Goal: Task Accomplishment & Management: Manage account settings

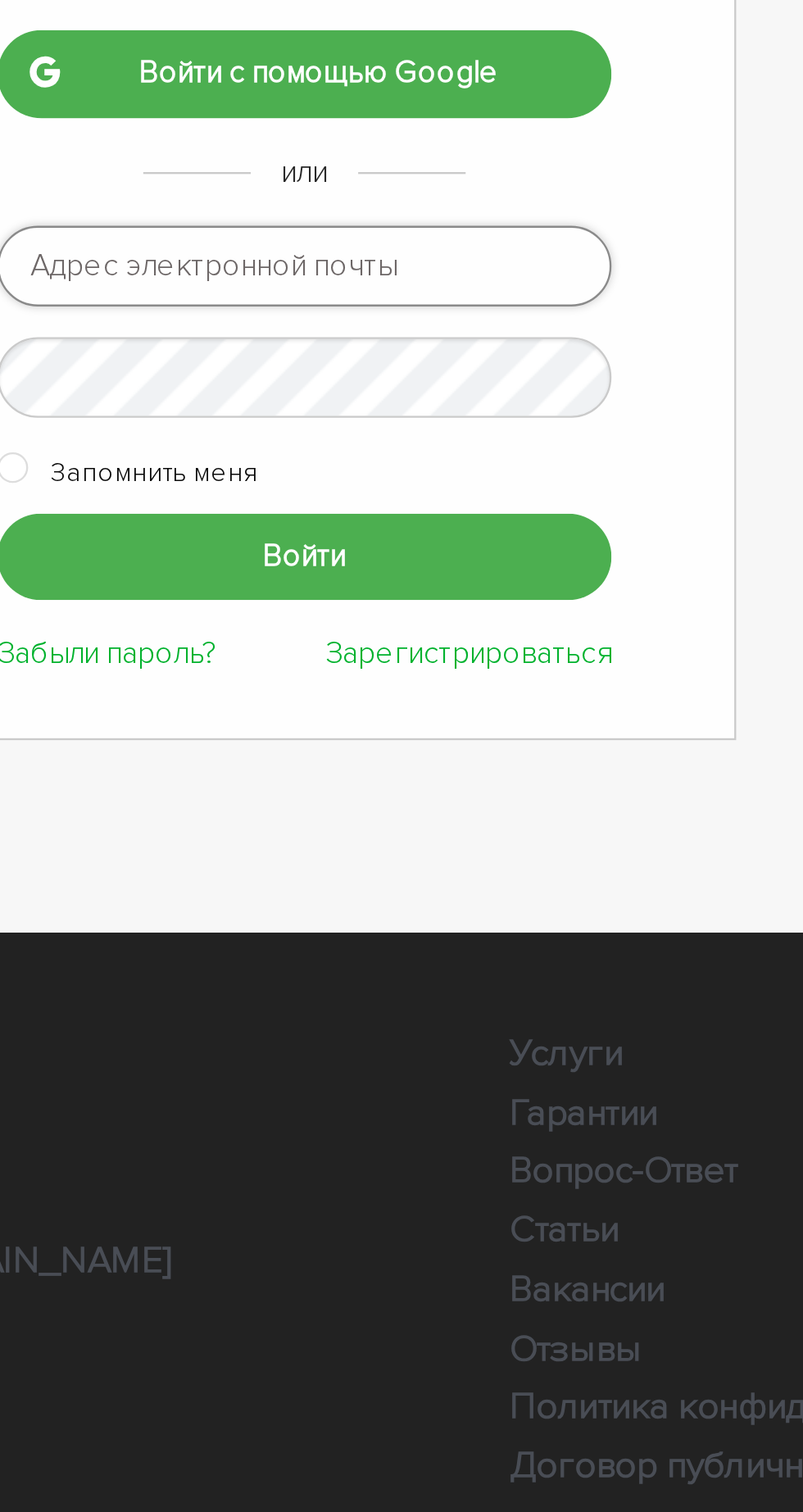
type input "admin-sait@ukr.net"
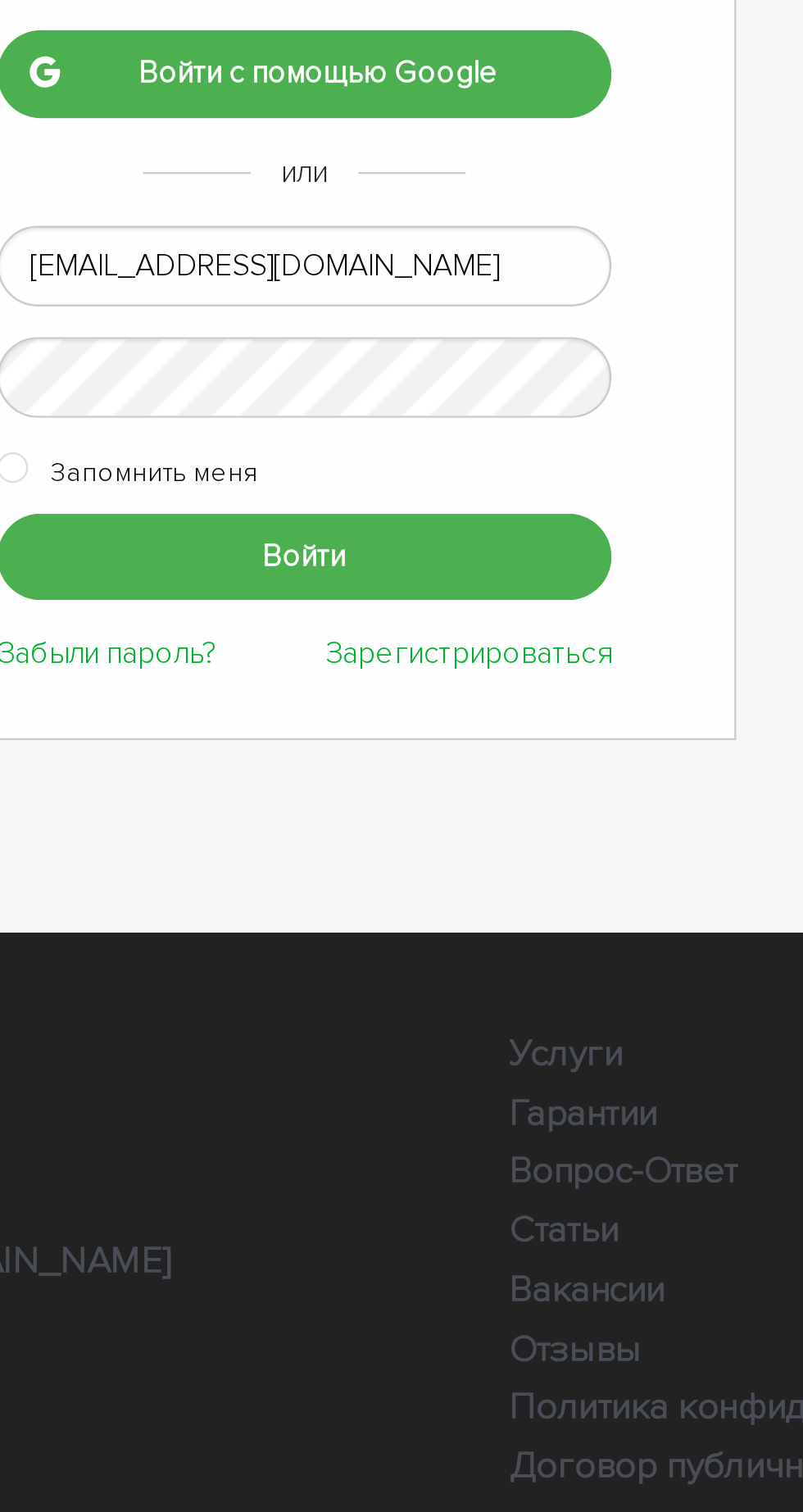
click at [270, 390] on input "Войти" at bounding box center [402, 409] width 262 height 37
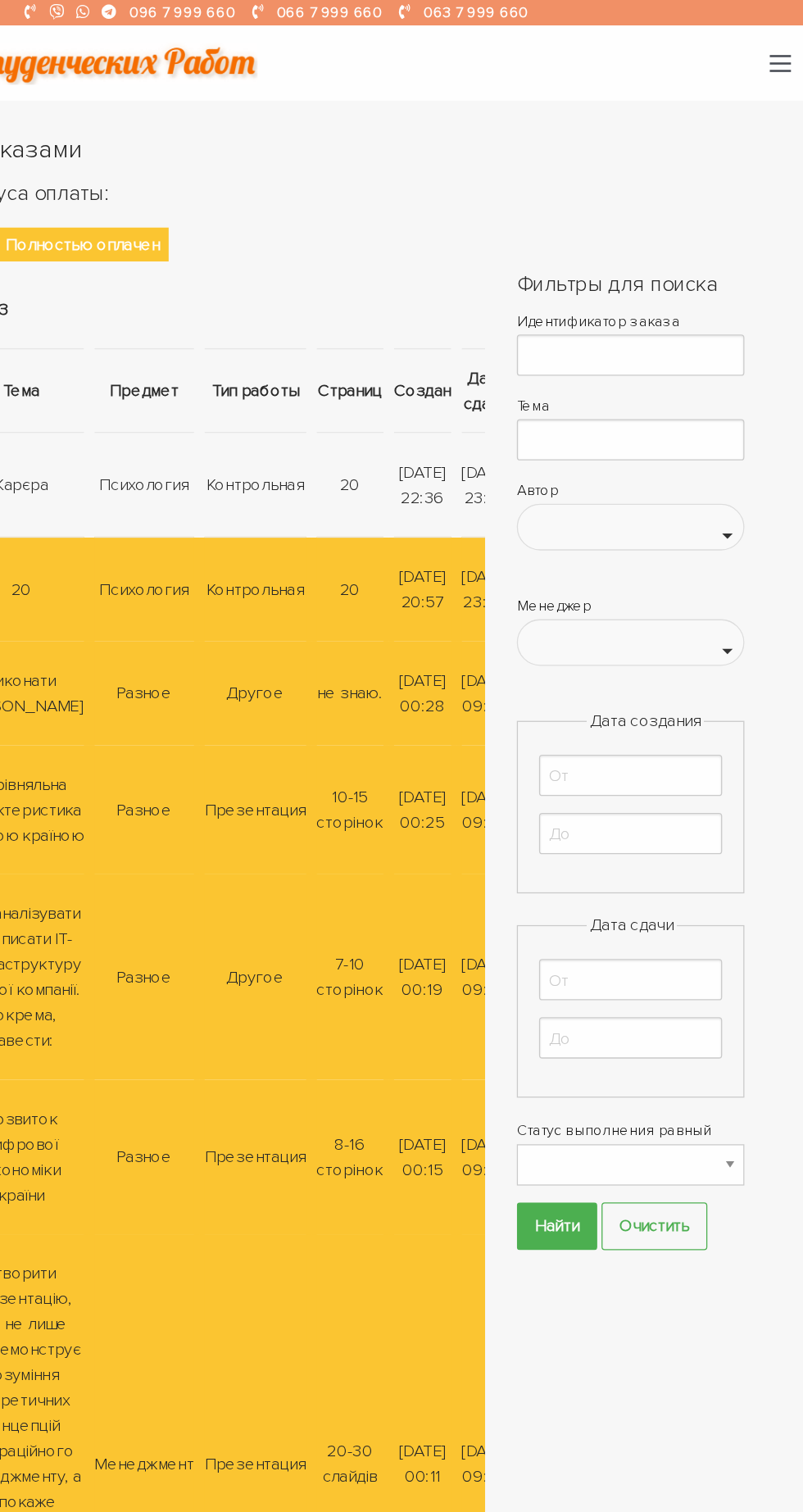
click at [790, 43] on button "button" at bounding box center [785, 49] width 16 height 13
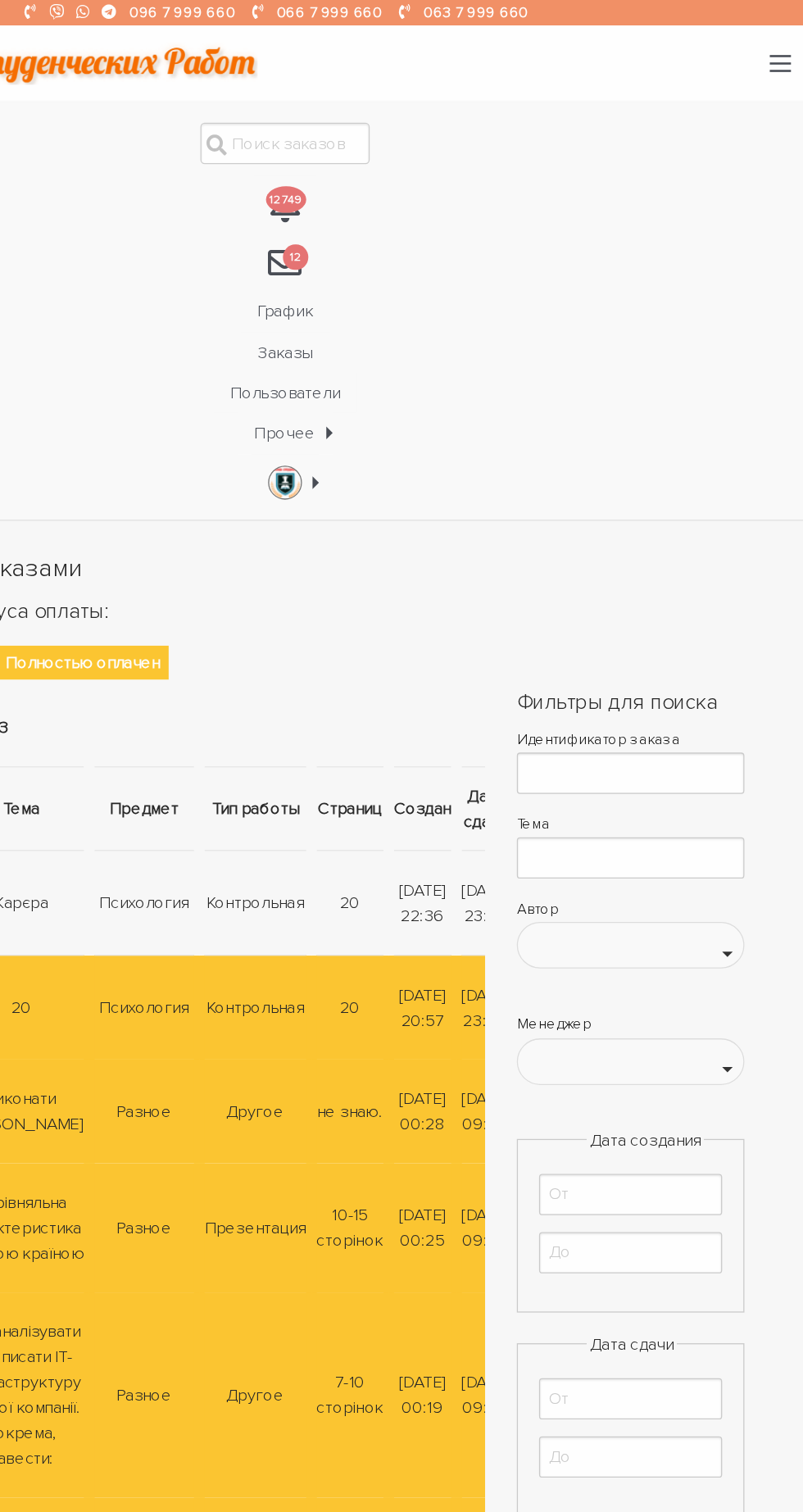
click at [400, 274] on link "Заказы" at bounding box center [402, 272] width 68 height 31
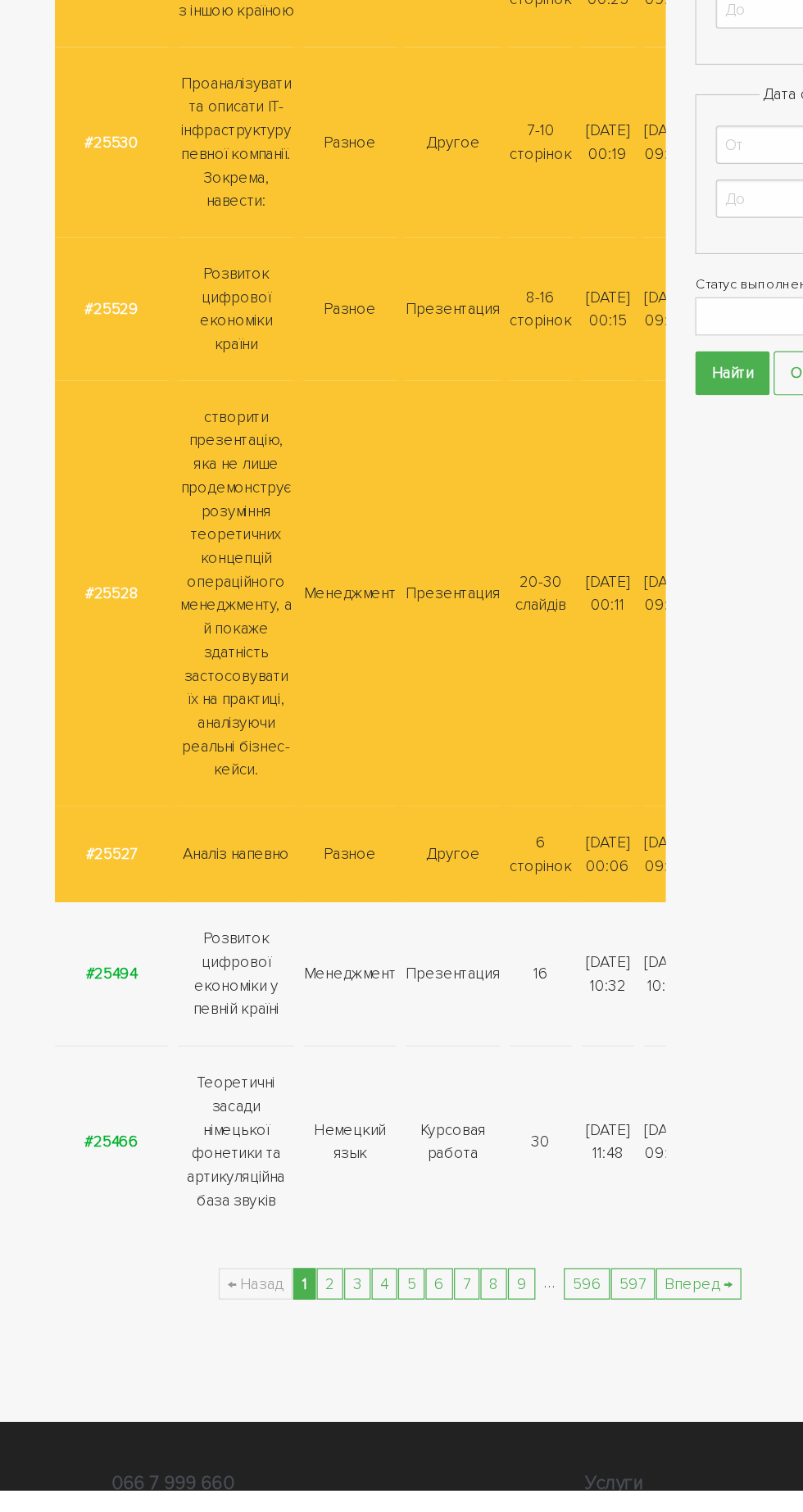
scroll to position [371, 0]
click at [277, 1352] on link "2" at bounding box center [276, 1339] width 22 height 27
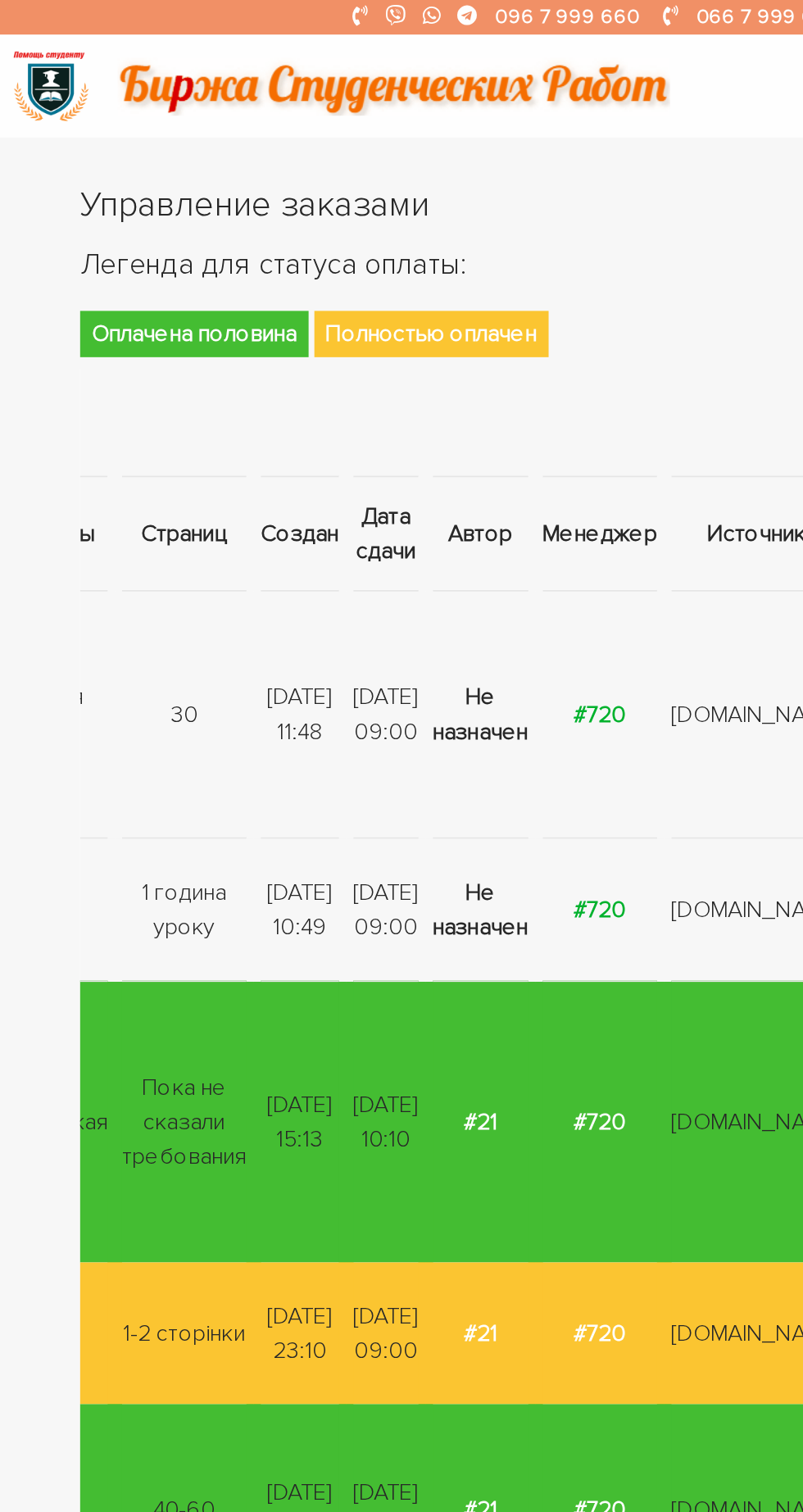
scroll to position [0, 477]
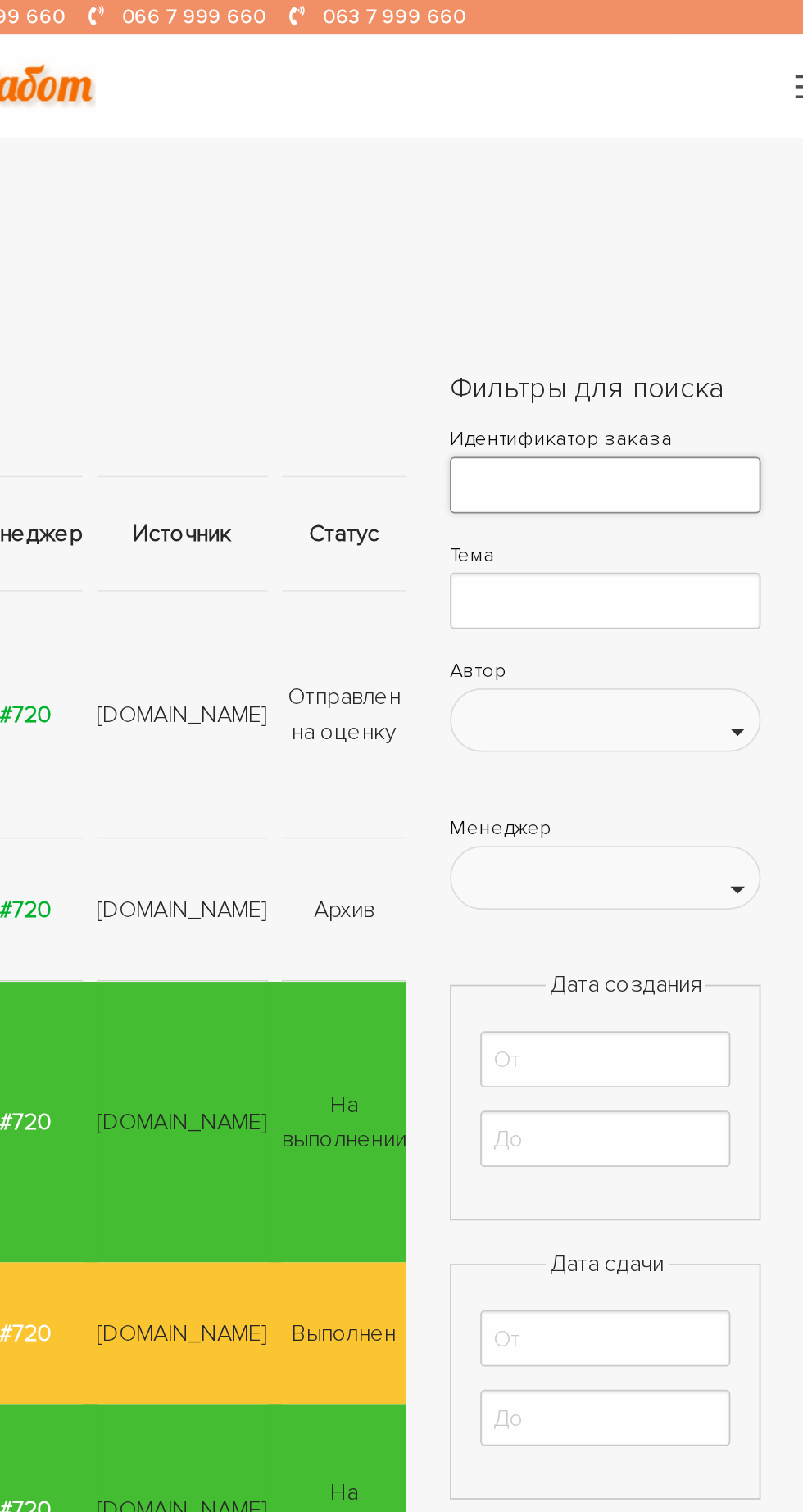
click at [682, 277] on input "text" at bounding box center [669, 275] width 176 height 32
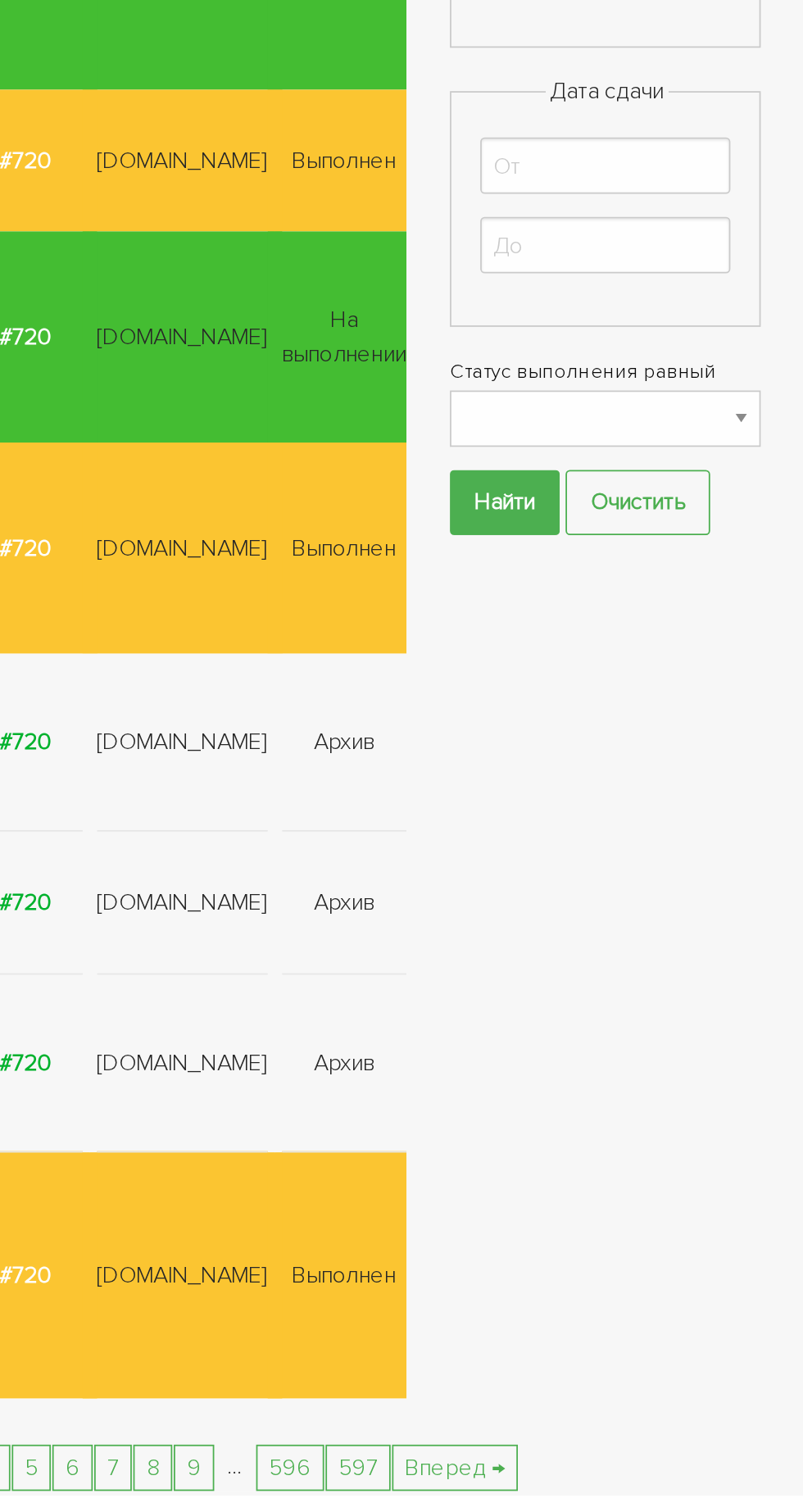
type input "25330"
click at [626, 957] on input "Найти" at bounding box center [612, 950] width 62 height 37
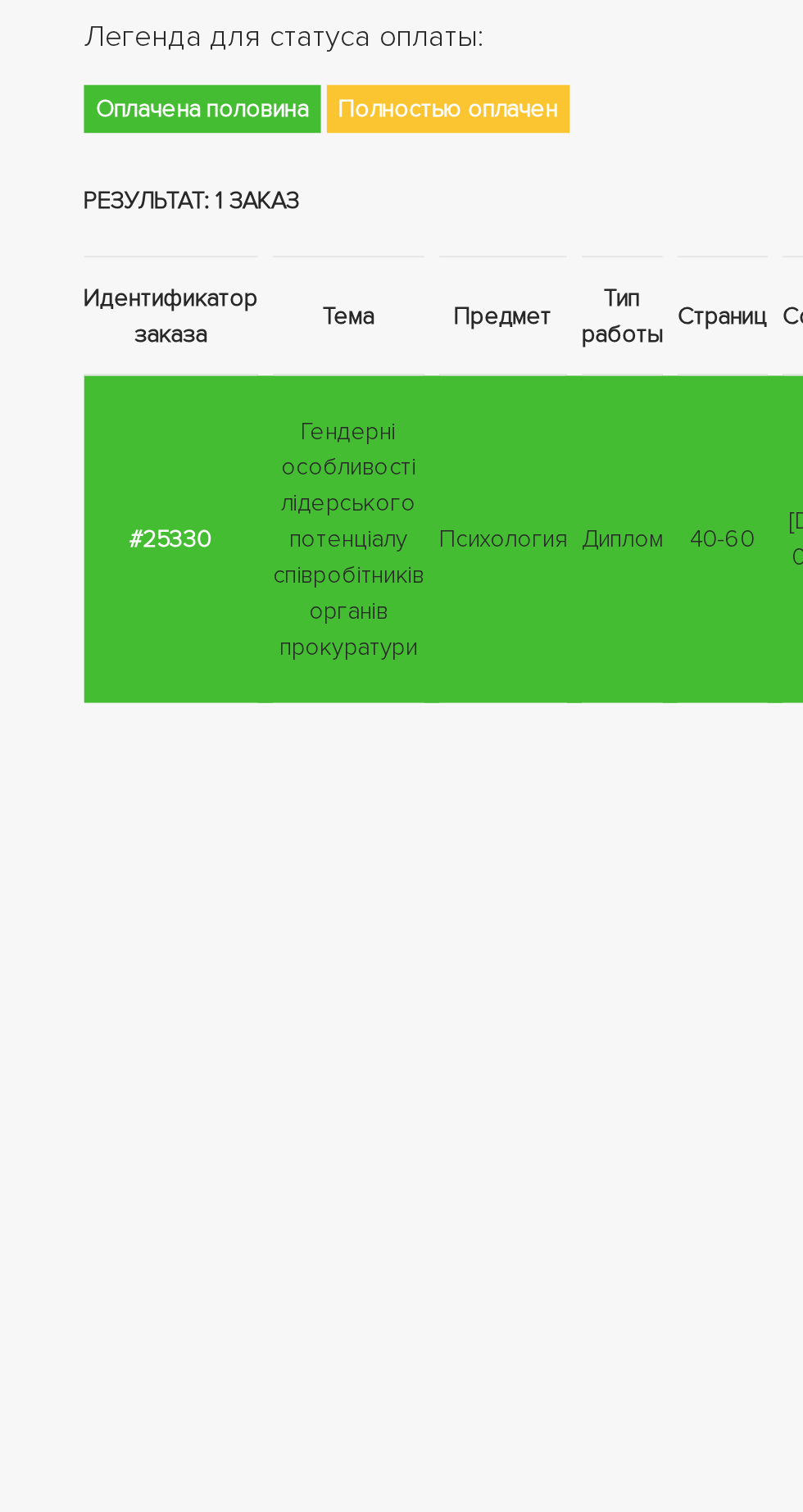
click at [97, 419] on strong "#25330" at bounding box center [93, 425] width 45 height 16
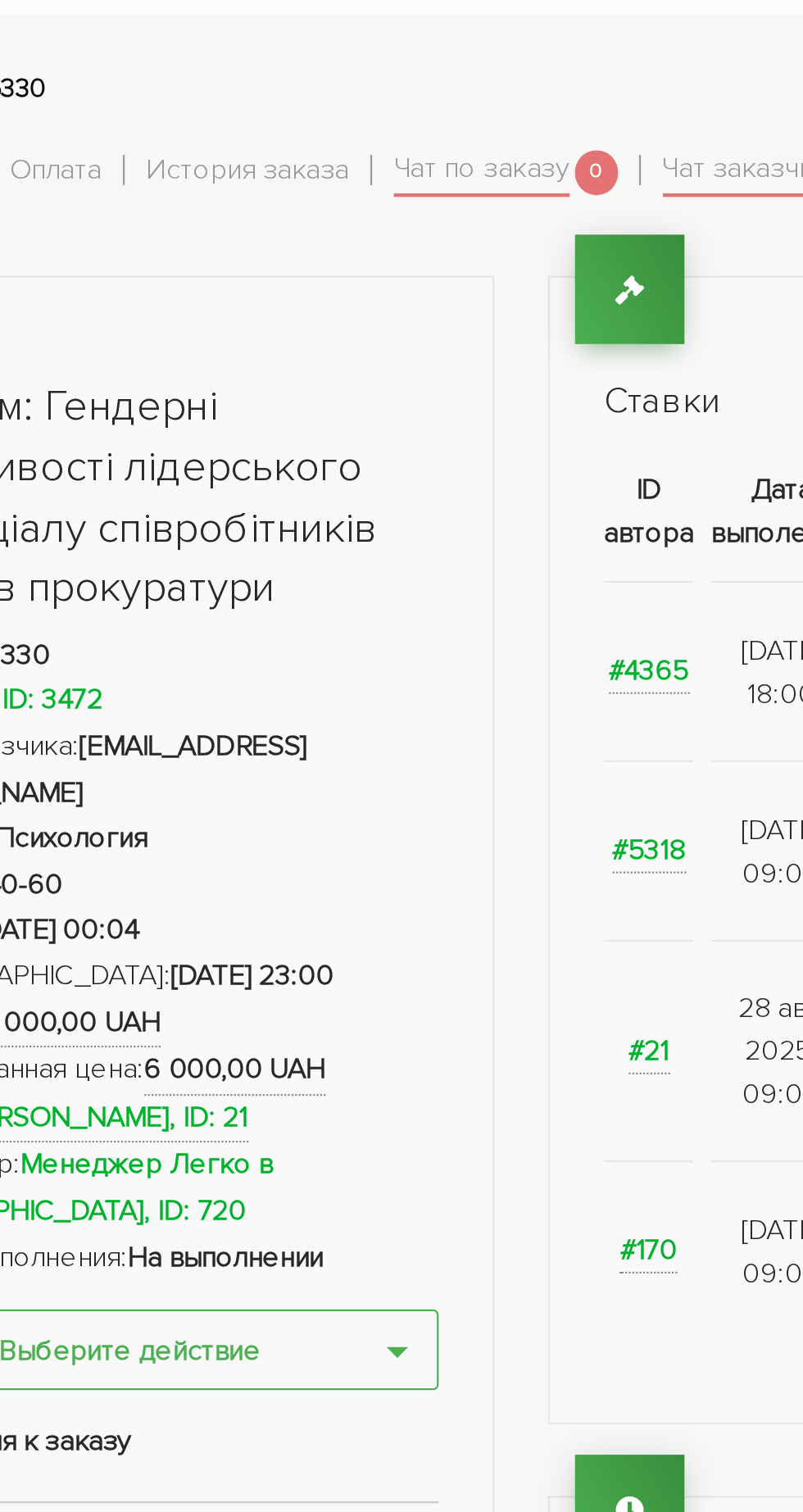
click at [358, 154] on link "Чат по заказу" at bounding box center [350, 150] width 81 height 23
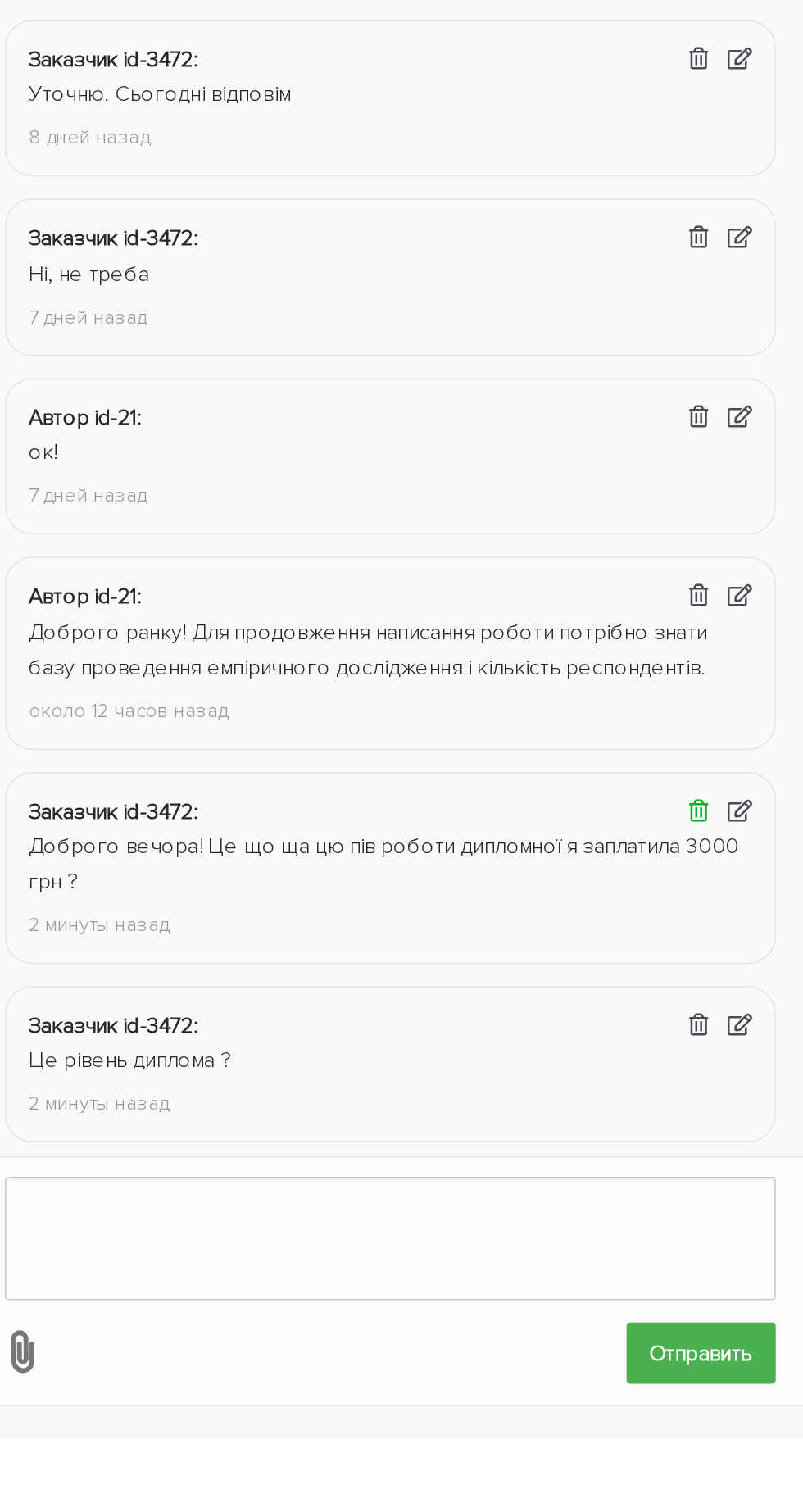
click at [585, 1135] on icon at bounding box center [586, 1137] width 12 height 13
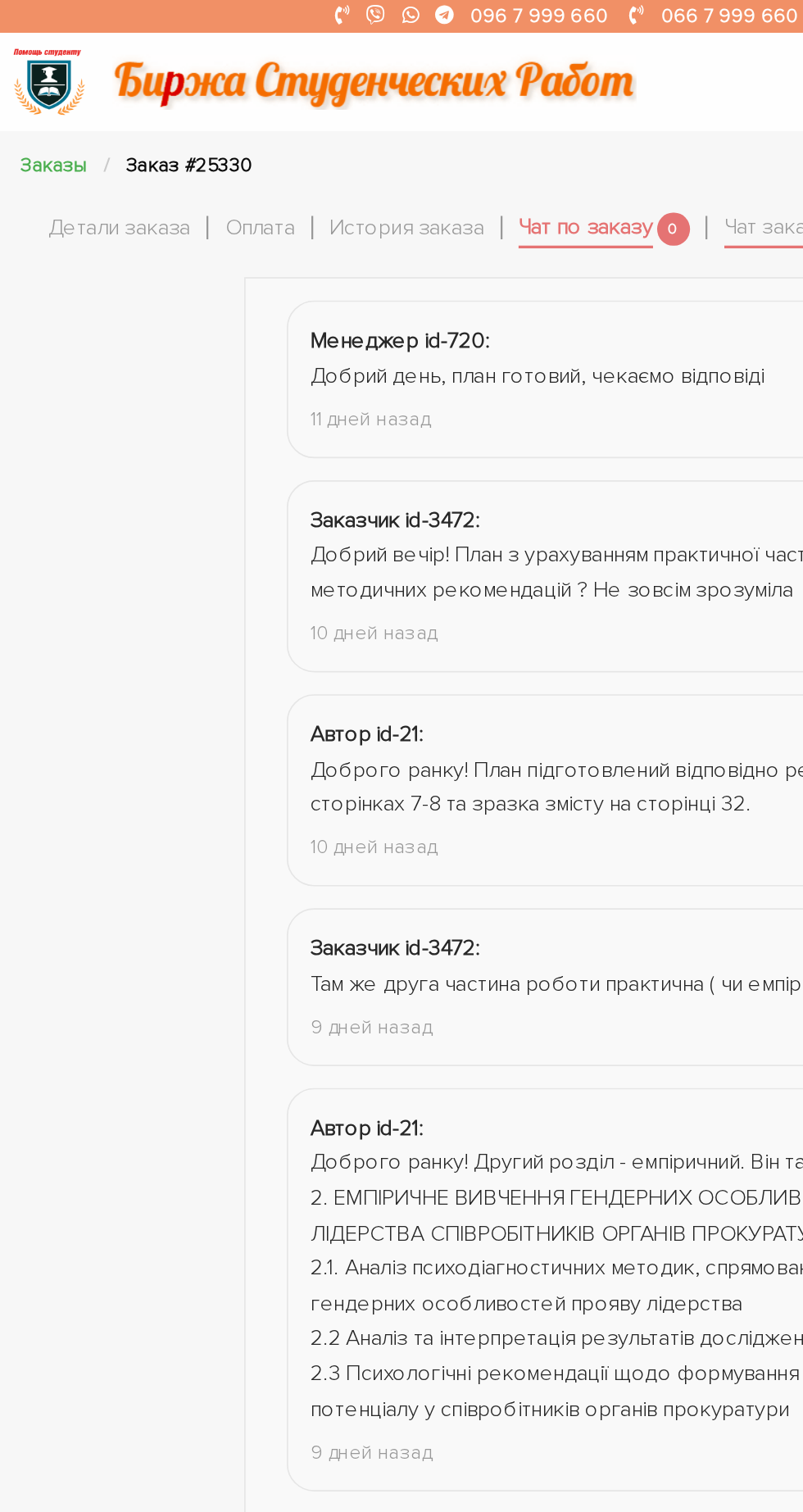
click at [64, 134] on link "Детали заказа" at bounding box center [71, 136] width 85 height 21
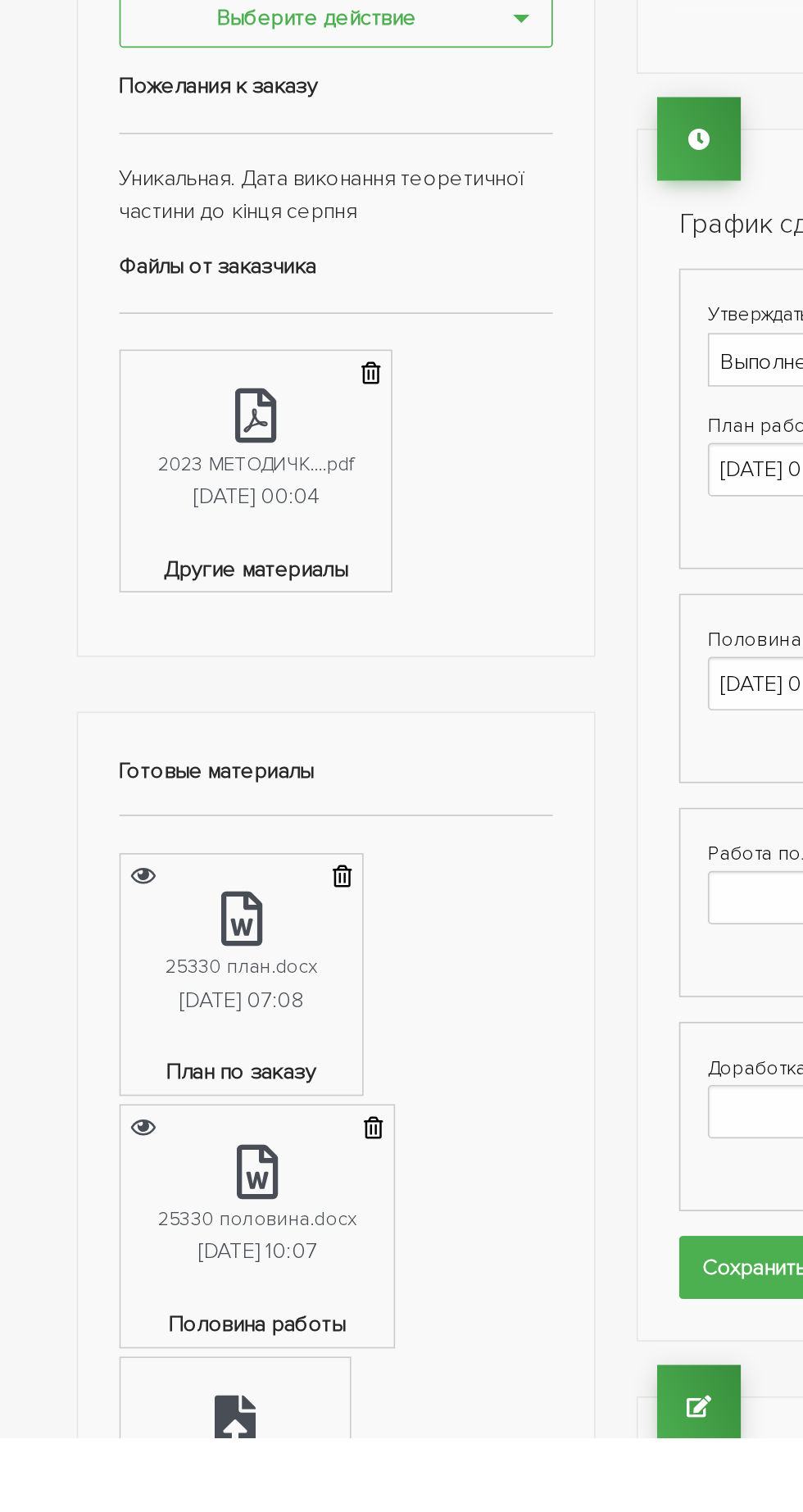
scroll to position [23, 0]
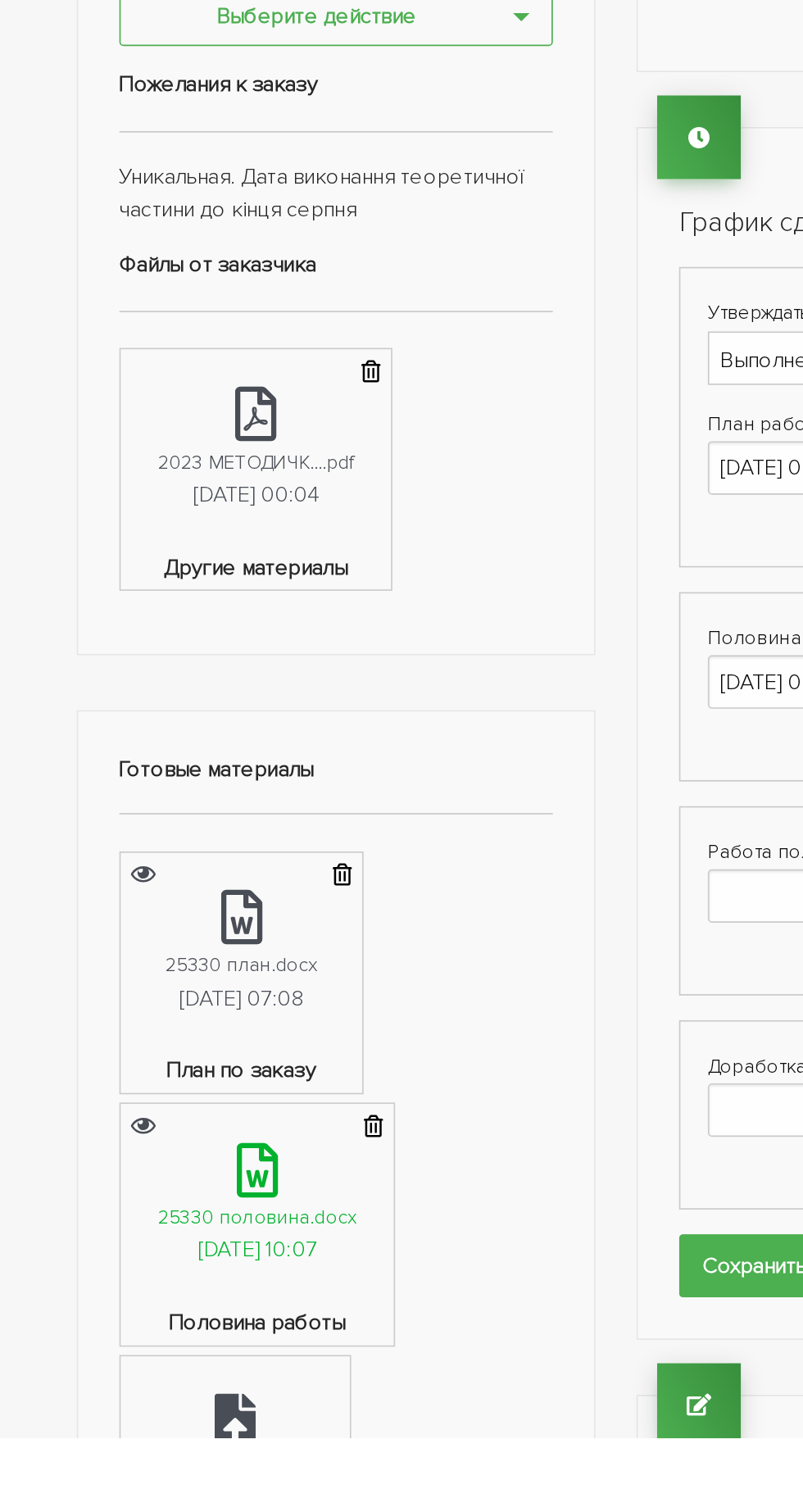
click at [168, 1371] on div "25330 половина.docx" at bounding box center [153, 1380] width 119 height 19
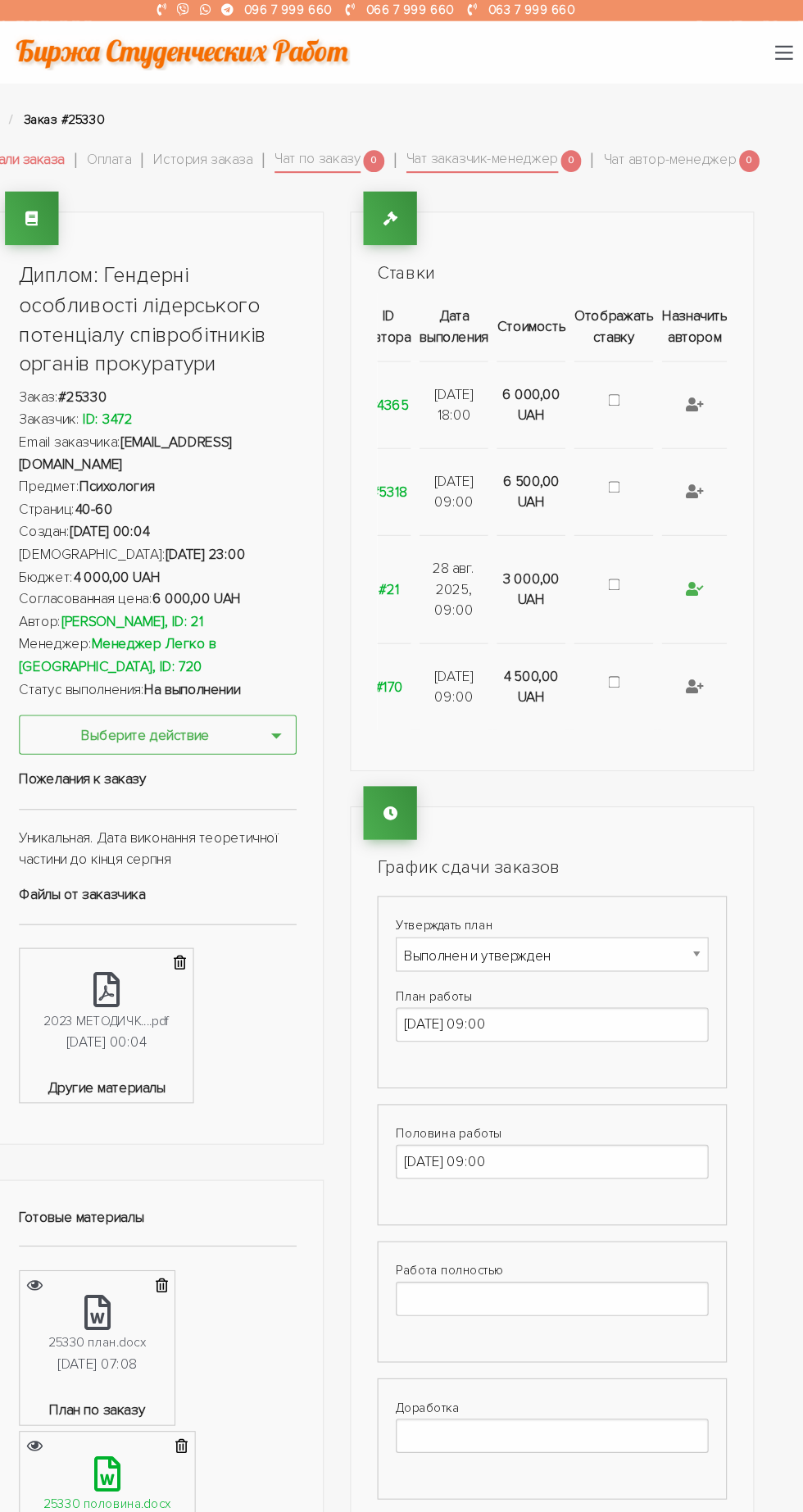
scroll to position [0, 0]
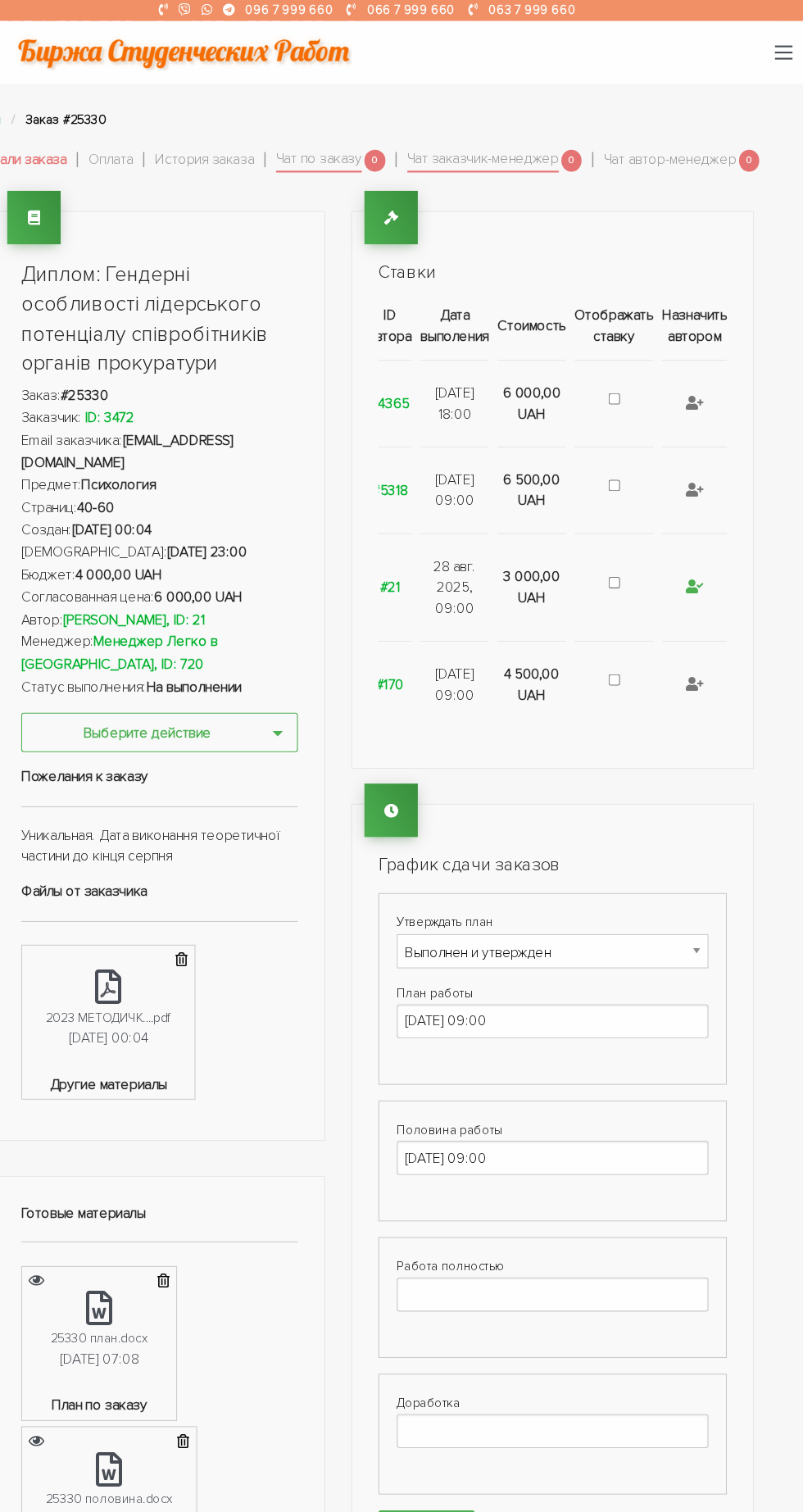
click at [785, 43] on button "button" at bounding box center [785, 49] width 16 height 13
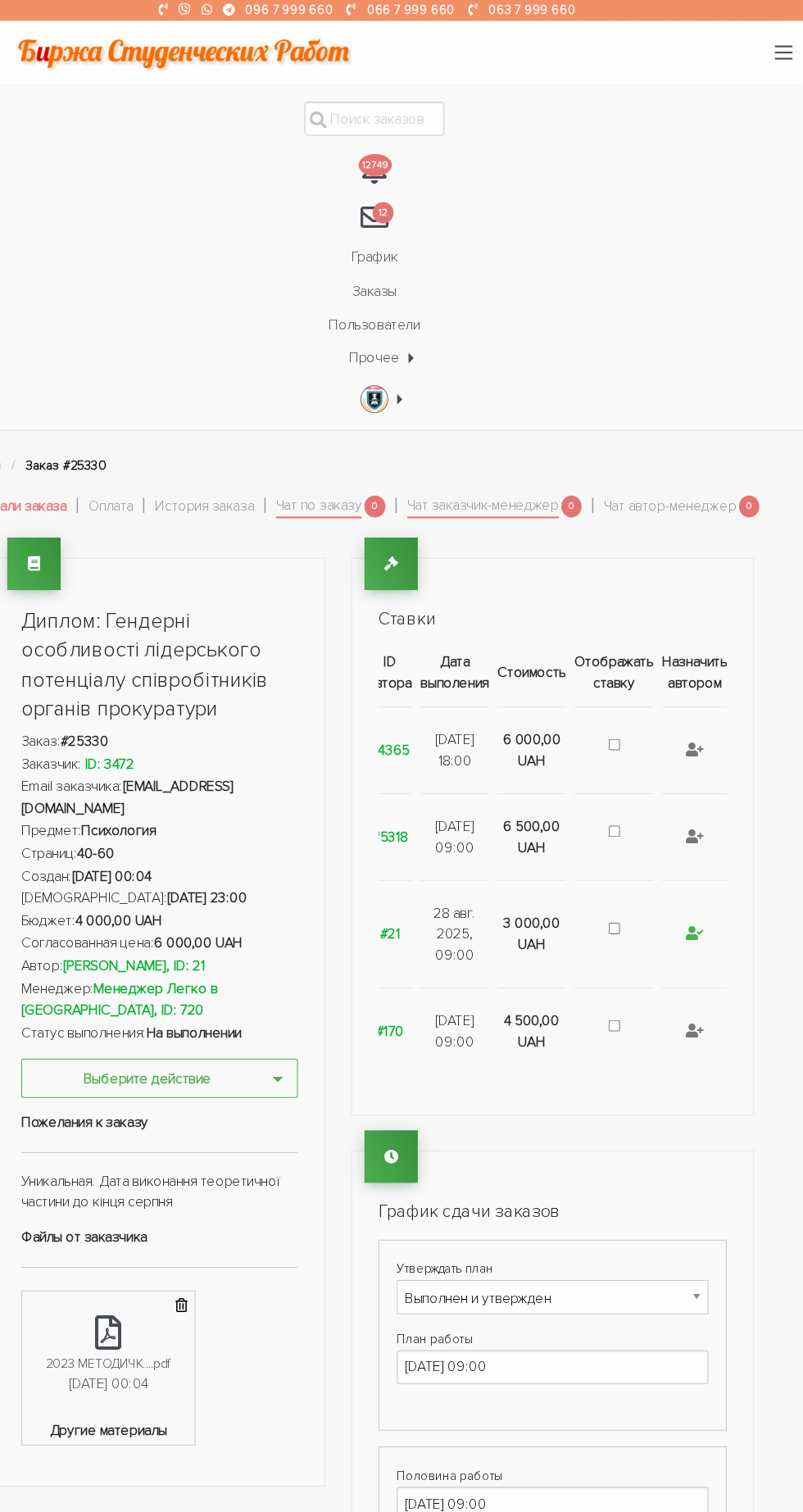
click at [409, 364] on img "\a \a" at bounding box center [402, 374] width 25 height 27
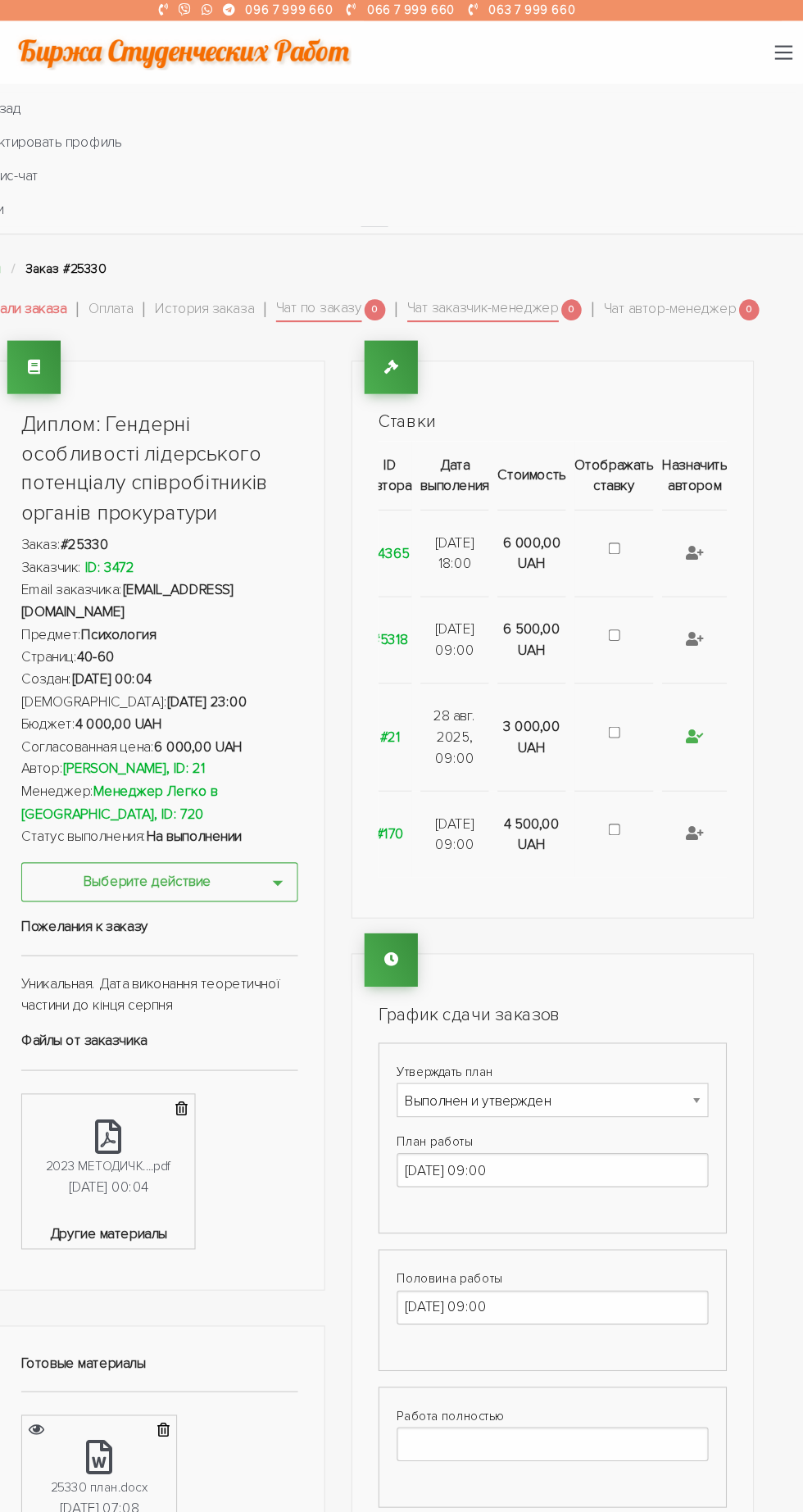
click at [785, 43] on button "button" at bounding box center [785, 49] width 16 height 13
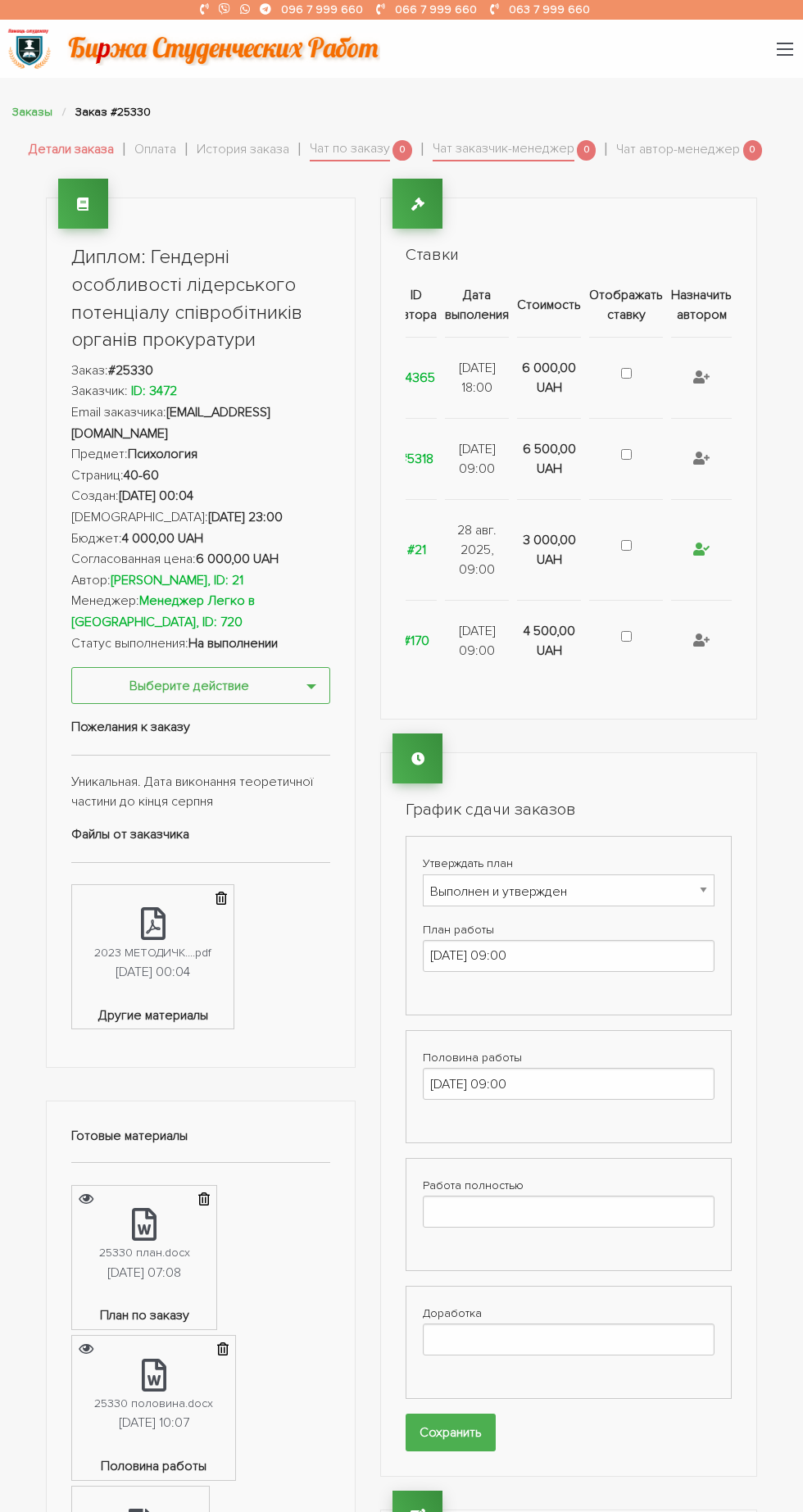
click at [785, 43] on button "button" at bounding box center [785, 49] width 16 height 13
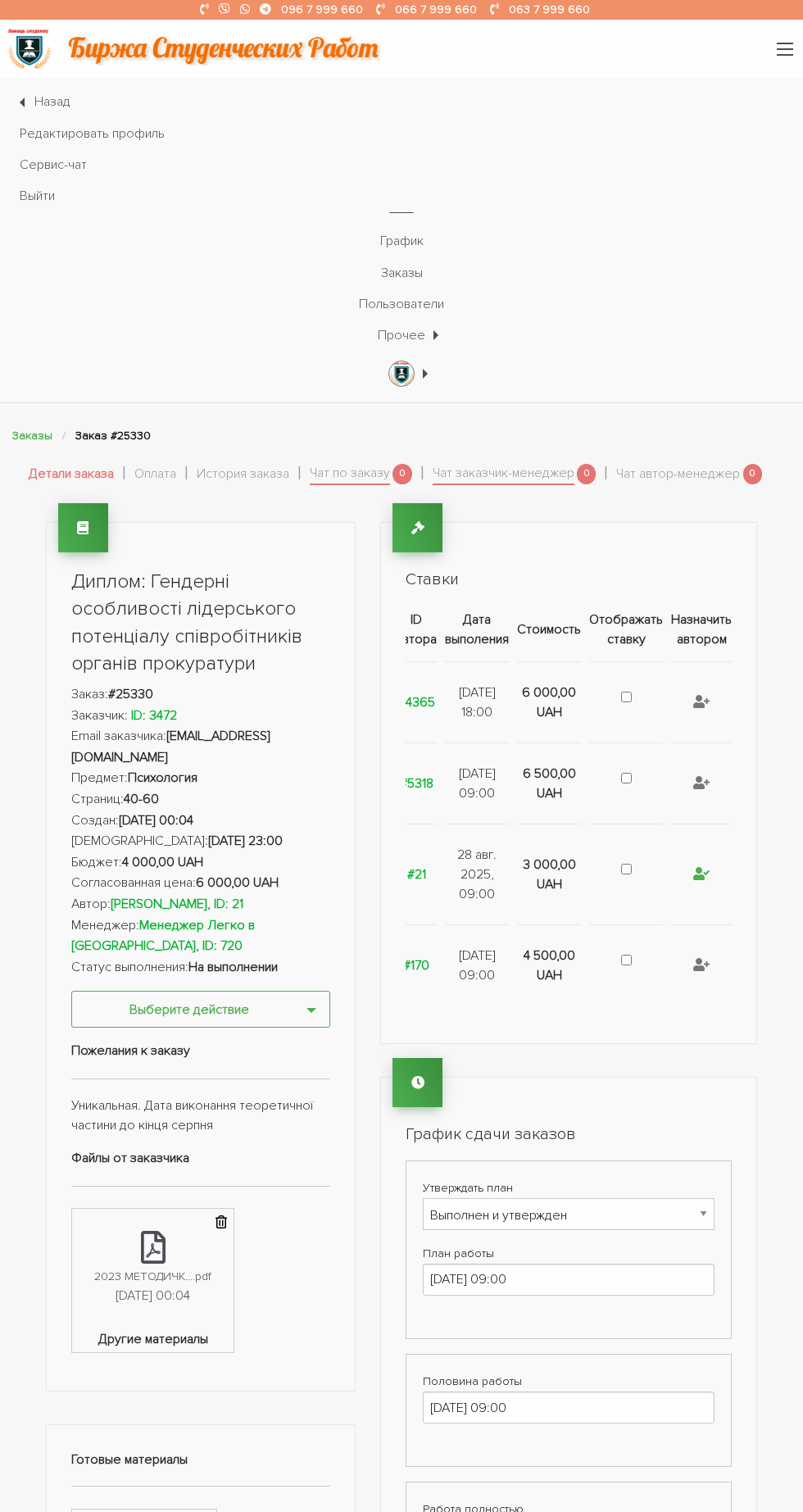
click at [402, 366] on img "\a \a" at bounding box center [402, 374] width 25 height 27
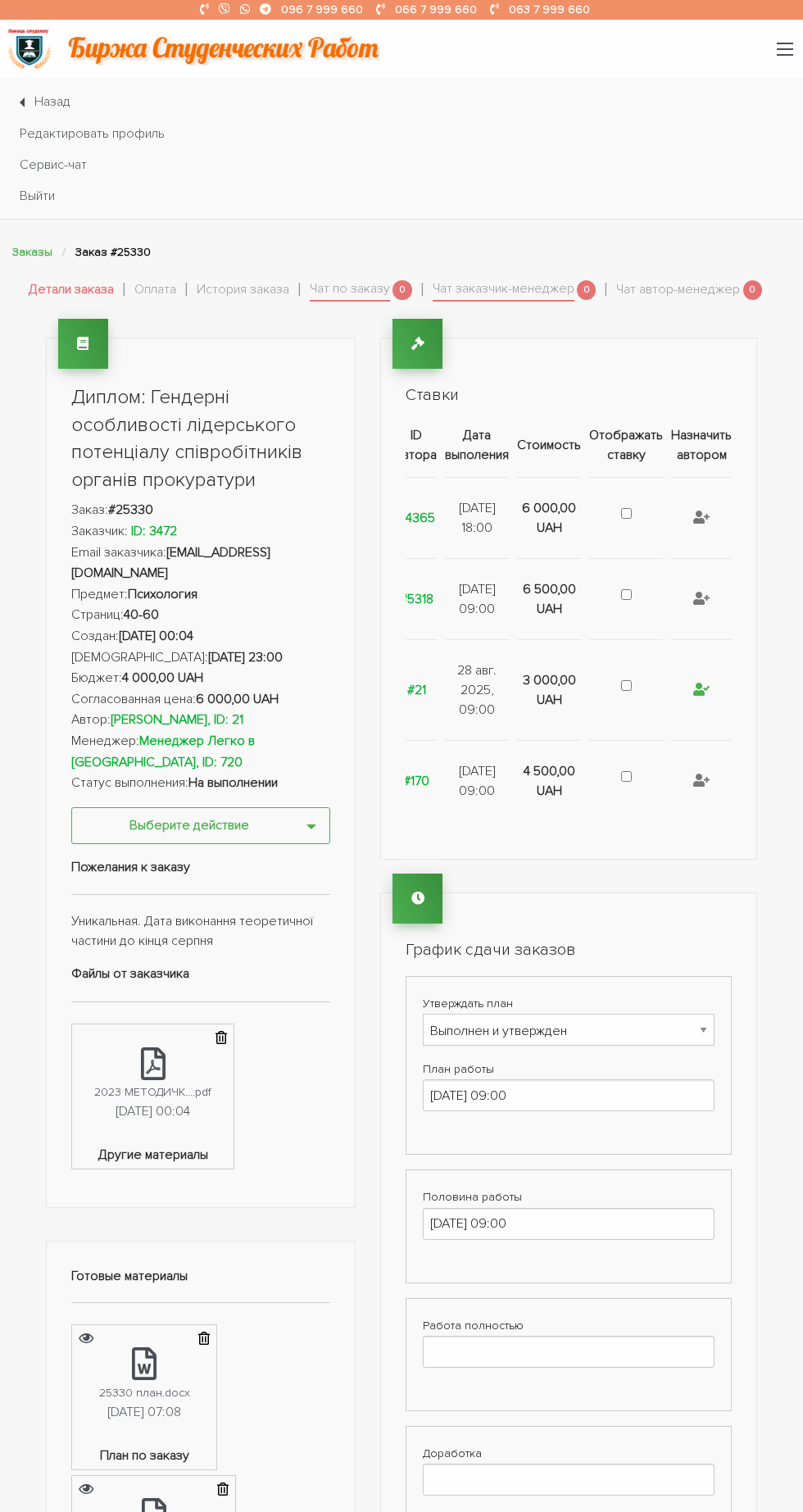
click at [20, 31] on img at bounding box center [28, 49] width 45 height 45
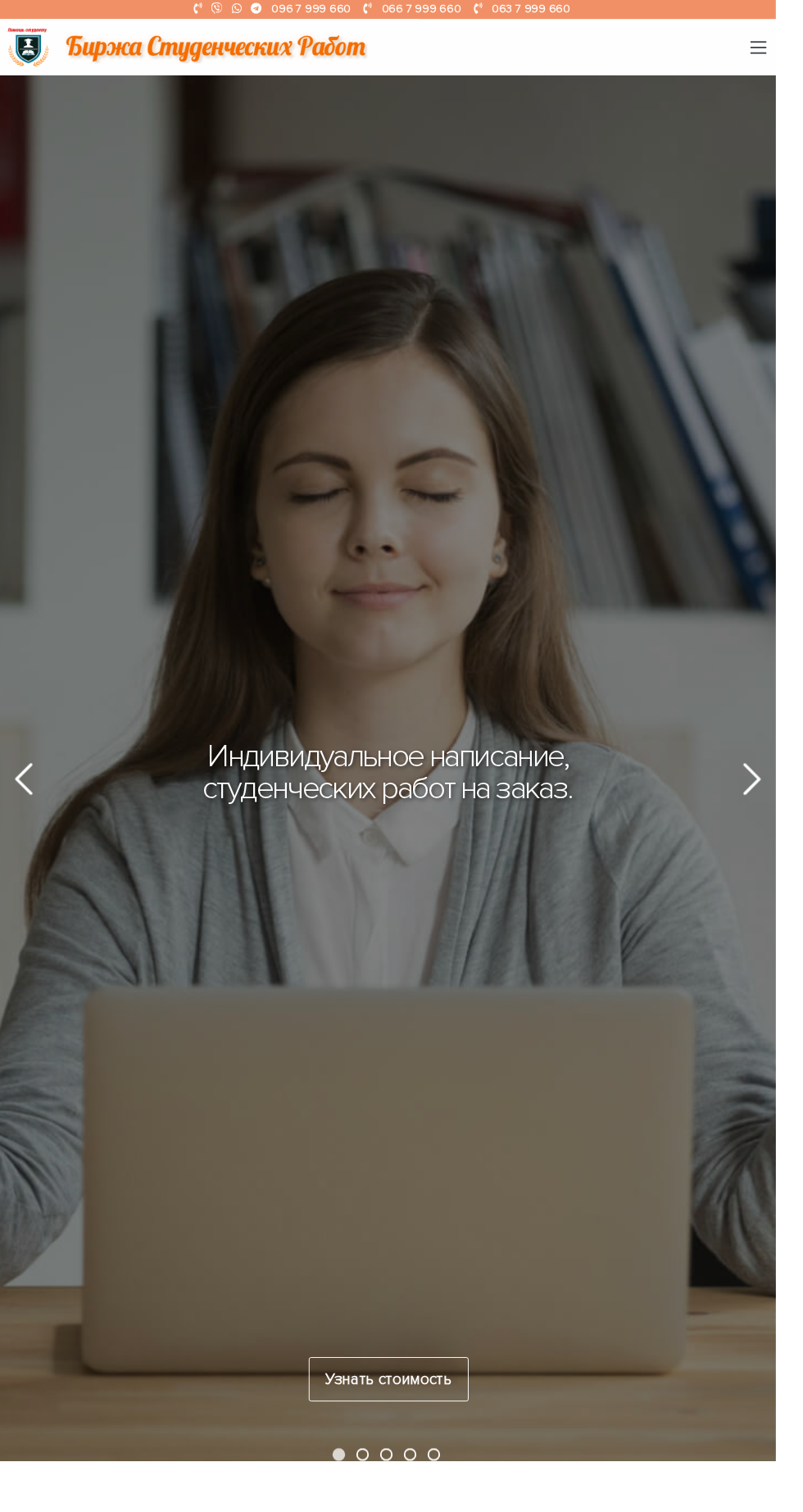
click at [785, 43] on button "button" at bounding box center [785, 49] width 16 height 13
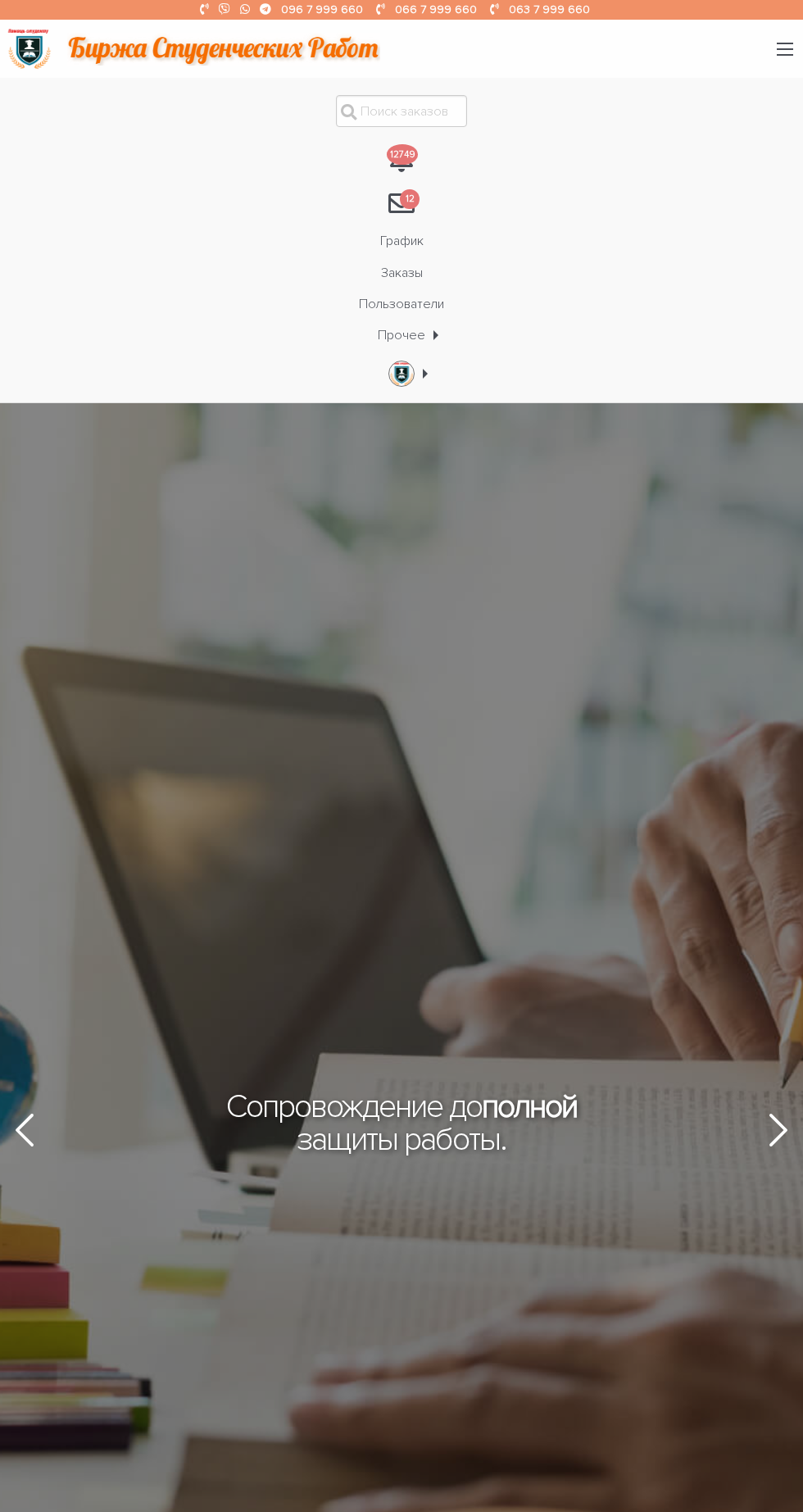
click at [425, 373] on link "\a \a" at bounding box center [402, 374] width 52 height 44
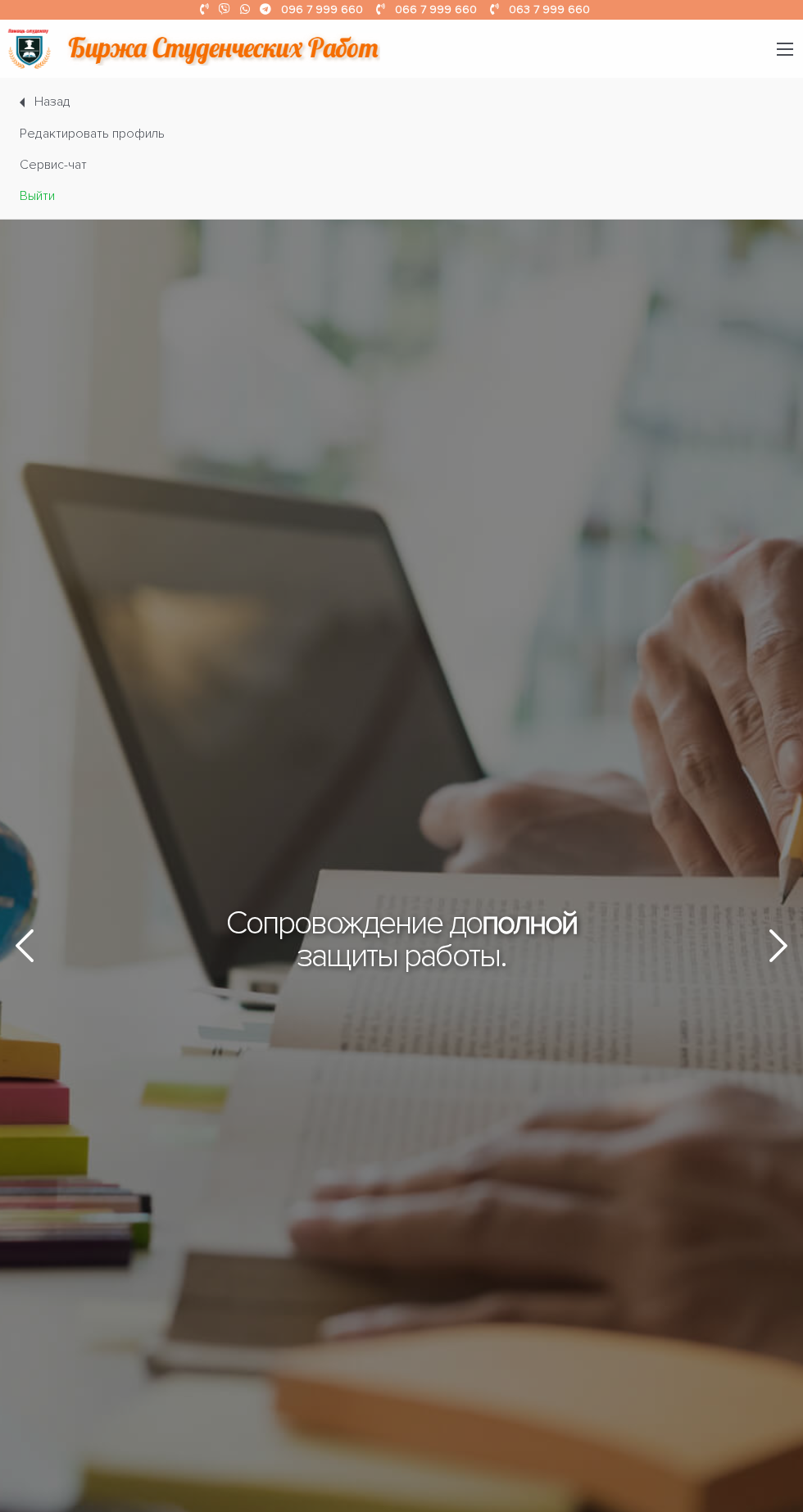
click at [49, 195] on link "Выйти" at bounding box center [402, 195] width 791 height 31
